Goal: Find specific page/section

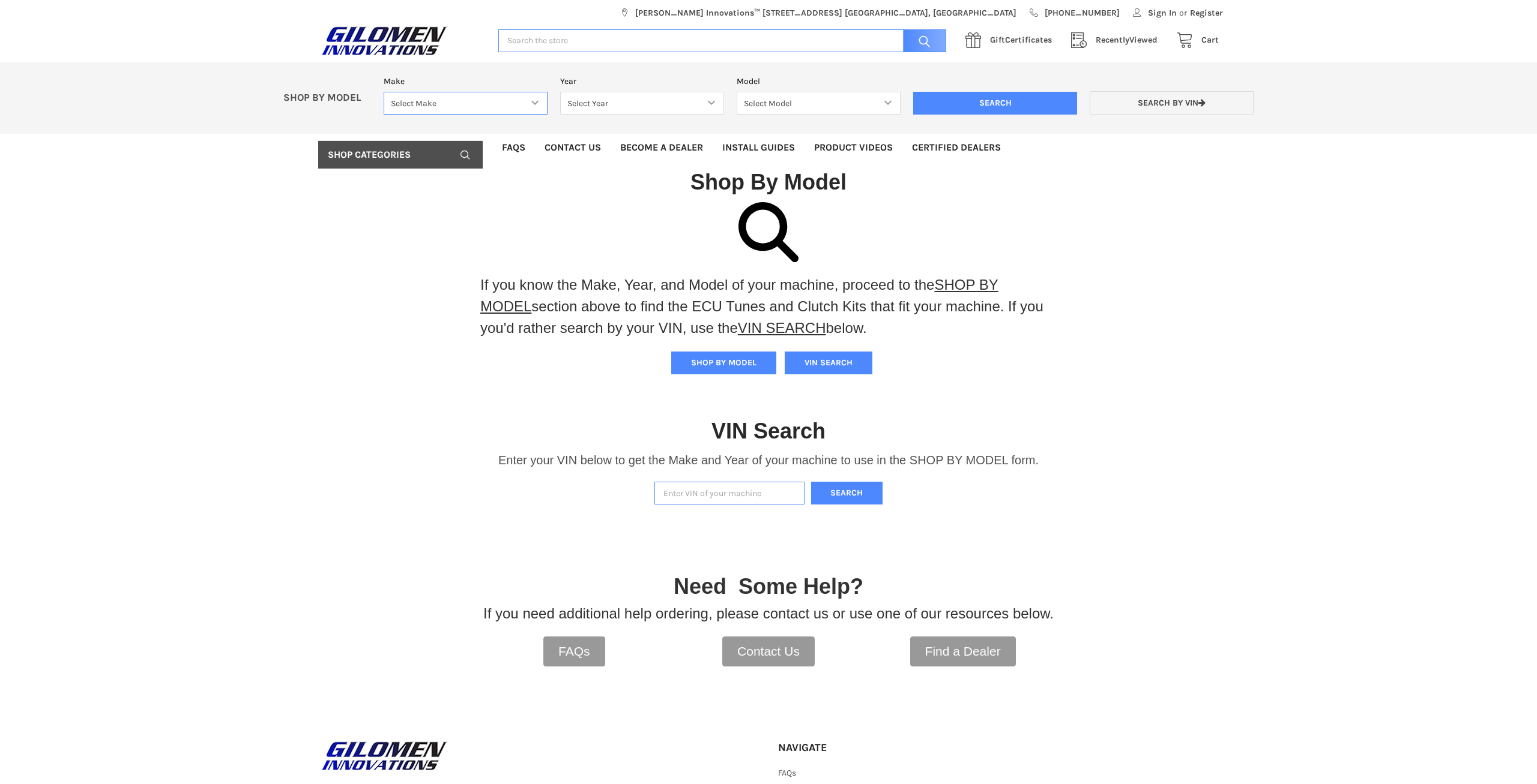
click at [384, 91] on select "Select Make Bobcat UTV Gravely UTV ACE 900 RANGER 570 Ranger 700 / 800 RANGER 9…" at bounding box center [465, 103] width 164 height 24
select select "340"
click option "RZR 1000 XP / RZR 1000 S / TRAIL S 1000 / RS1" at bounding box center [0, 0] width 0 height 0
click at [560, 91] on select "Select Year [DATE] 2015 2016 2017 2018 2019 2020 2021 2022 2023 2024 2025" at bounding box center [641, 103] width 164 height 24
select select "345"
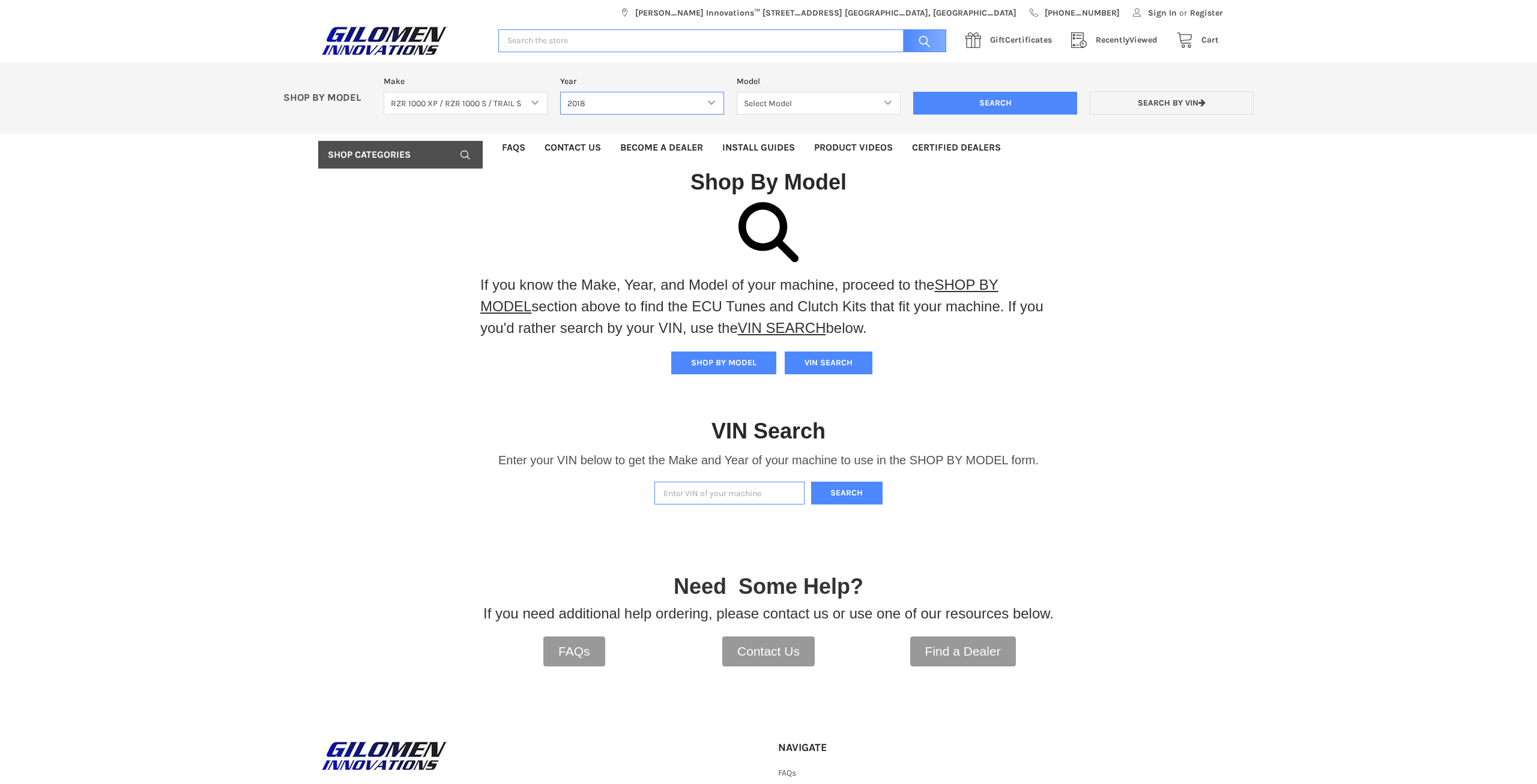
click option "2018" at bounding box center [0, 0] width 0 height 0
click at [769, 116] on form "Make Select Make Bobcat UTV Gravely UTV ACE 900 RANGER 570 Ranger 700 / 800 RAN…" at bounding box center [819, 101] width 883 height 53
click at [736, 91] on select "Select Model RZR 1000 60 Inch RZR XP 1000 RZR XP 1000 Highlifter RZR XP 4 1000 …" at bounding box center [818, 103] width 164 height 24
select select "238"
click option "RZR XP 1000 Highlifter" at bounding box center [0, 0] width 0 height 0
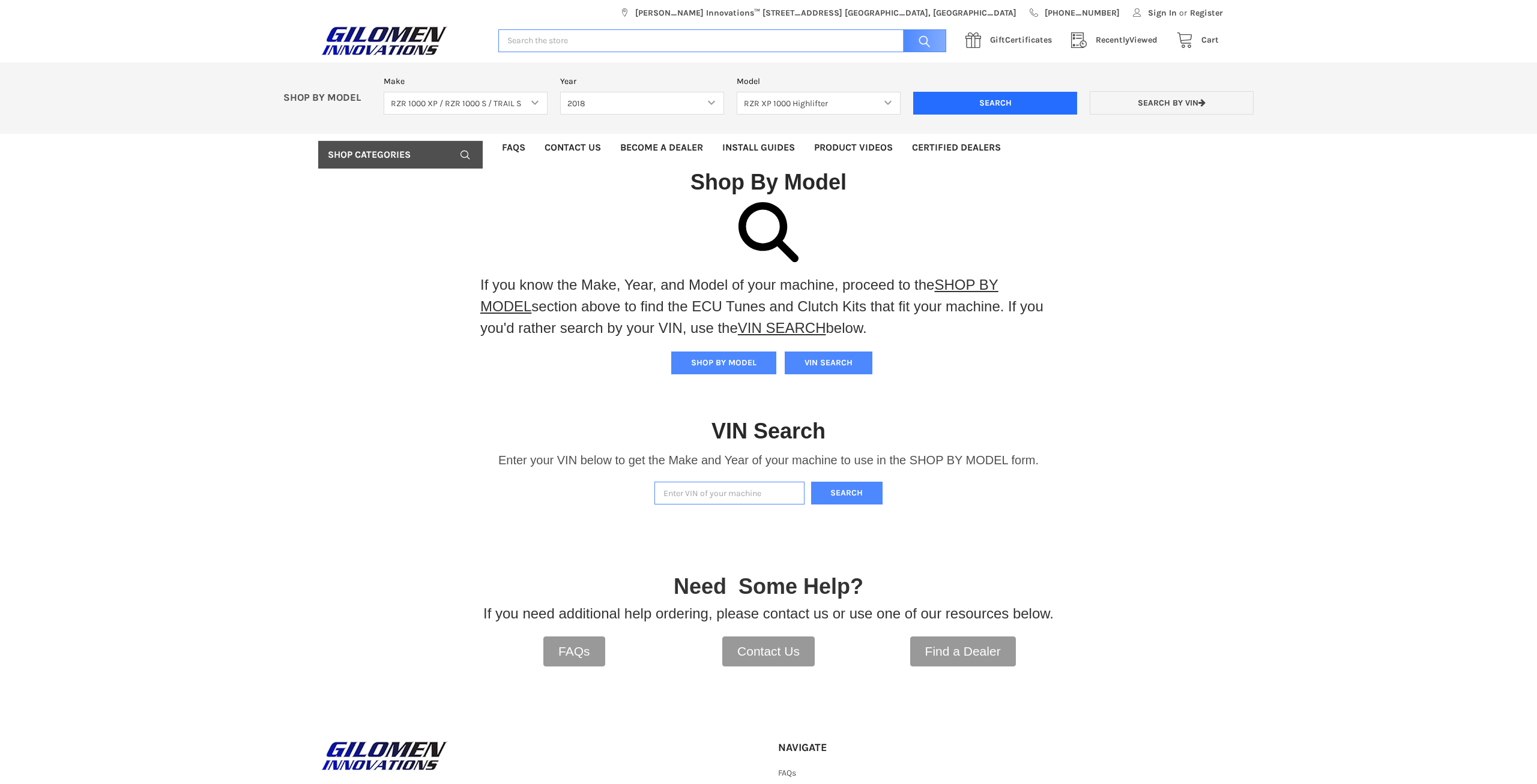
click at [961, 108] on input "Search" at bounding box center [994, 103] width 164 height 23
